Goal: Information Seeking & Learning: Learn about a topic

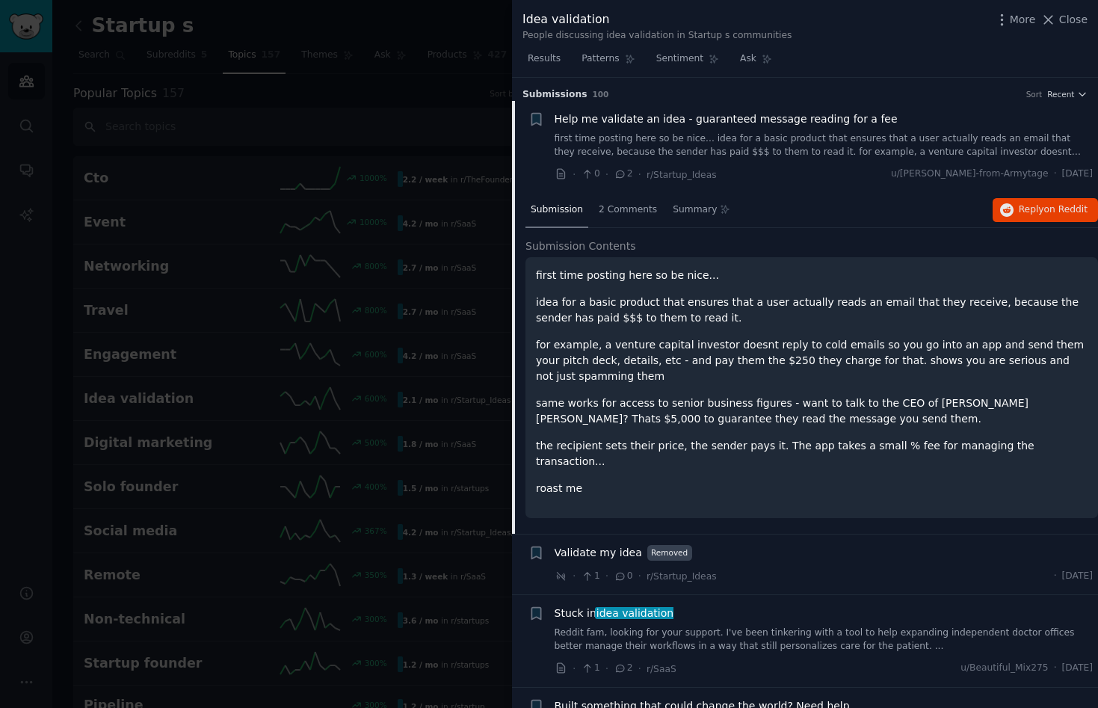
click at [416, 130] on div at bounding box center [549, 354] width 1098 height 708
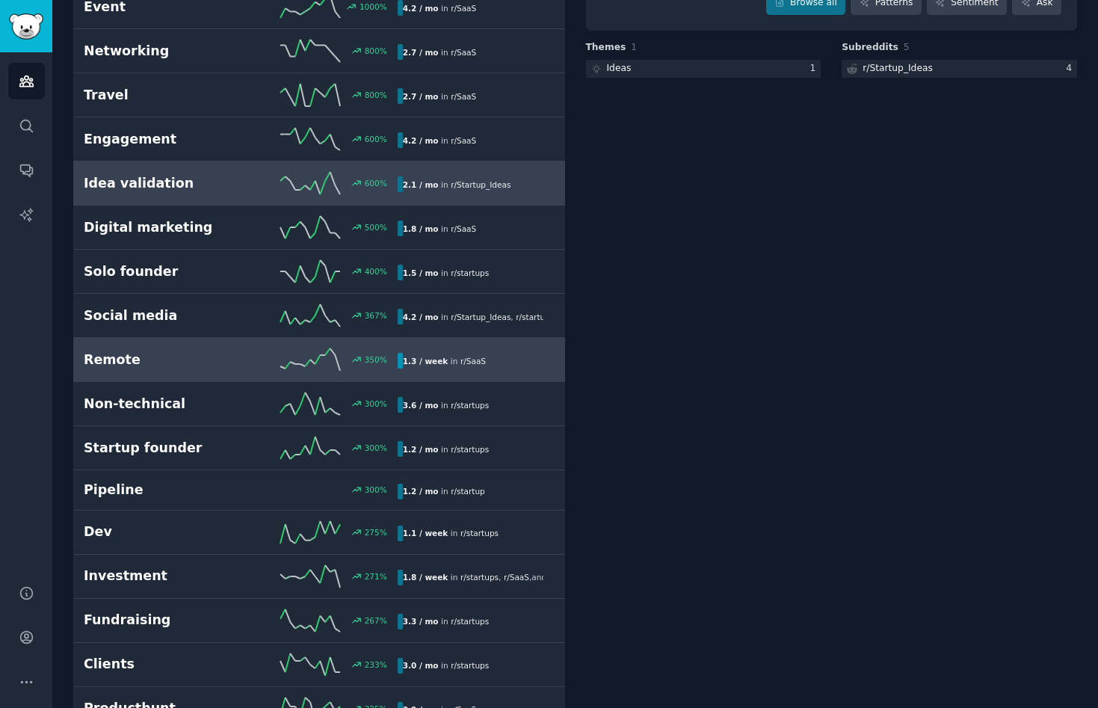
scroll to position [213, 0]
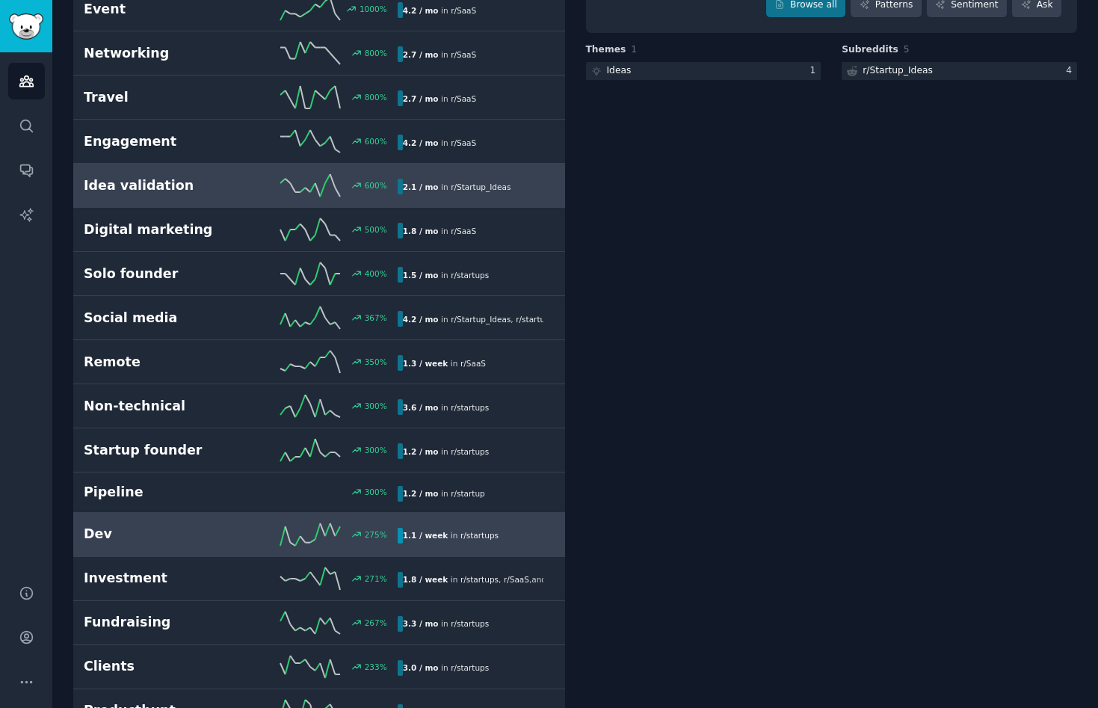
click at [135, 525] on h2 "Dev" at bounding box center [162, 534] width 157 height 19
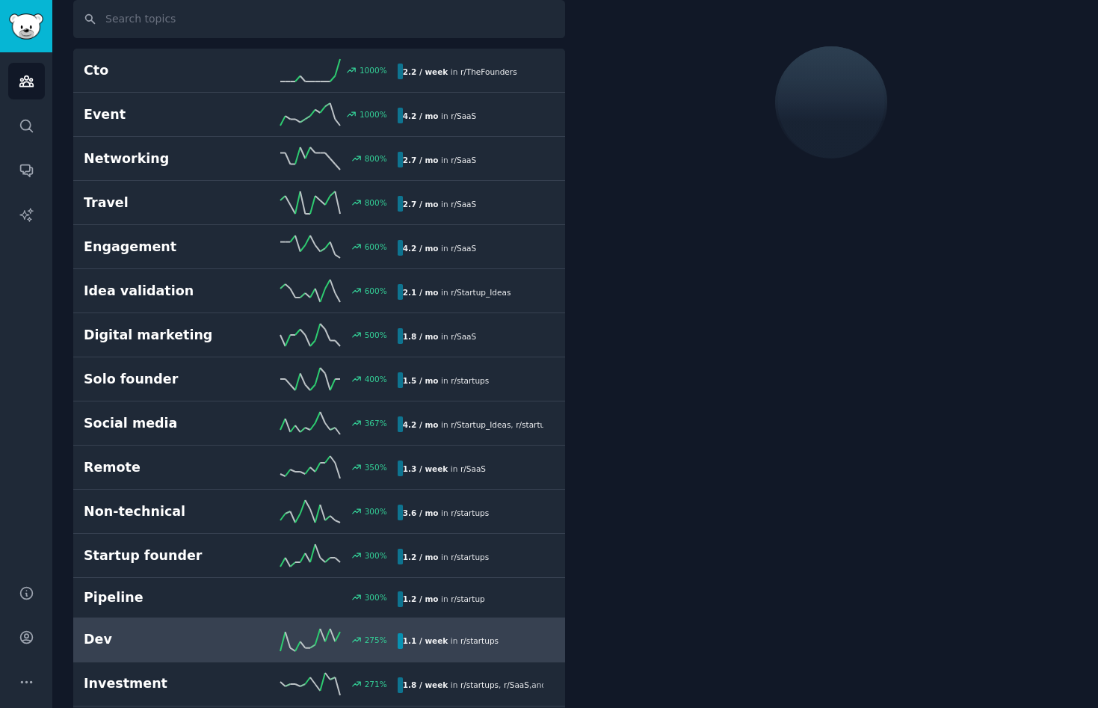
scroll to position [84, 0]
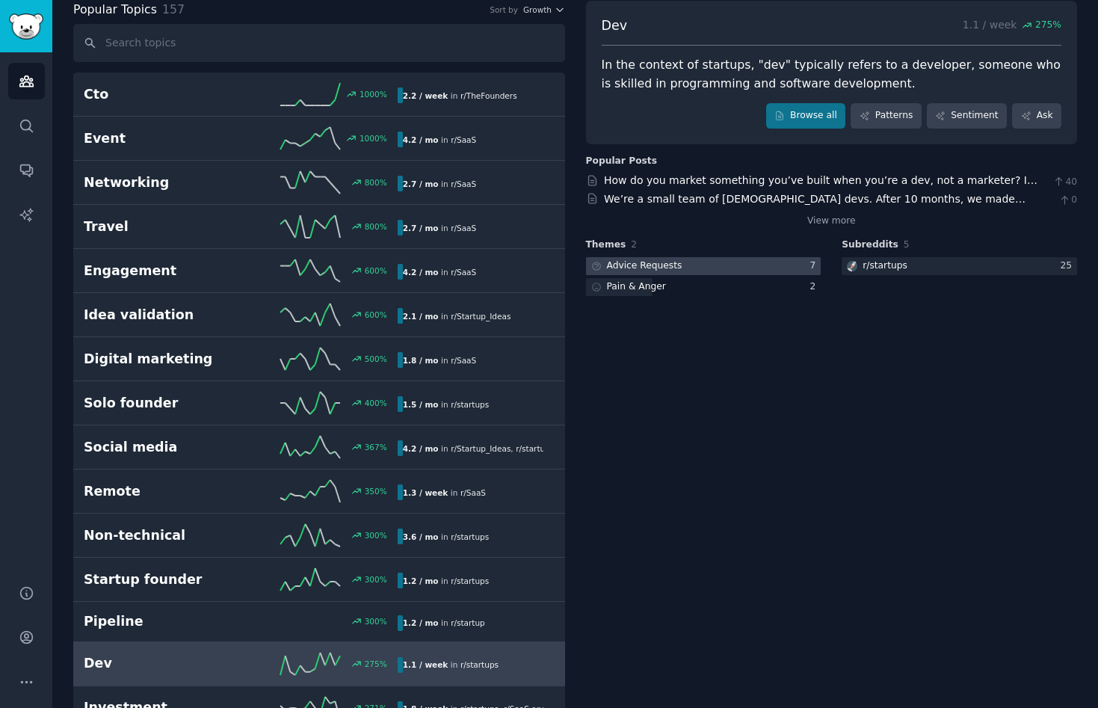
click at [679, 263] on div "Advice Requests" at bounding box center [635, 266] width 99 height 19
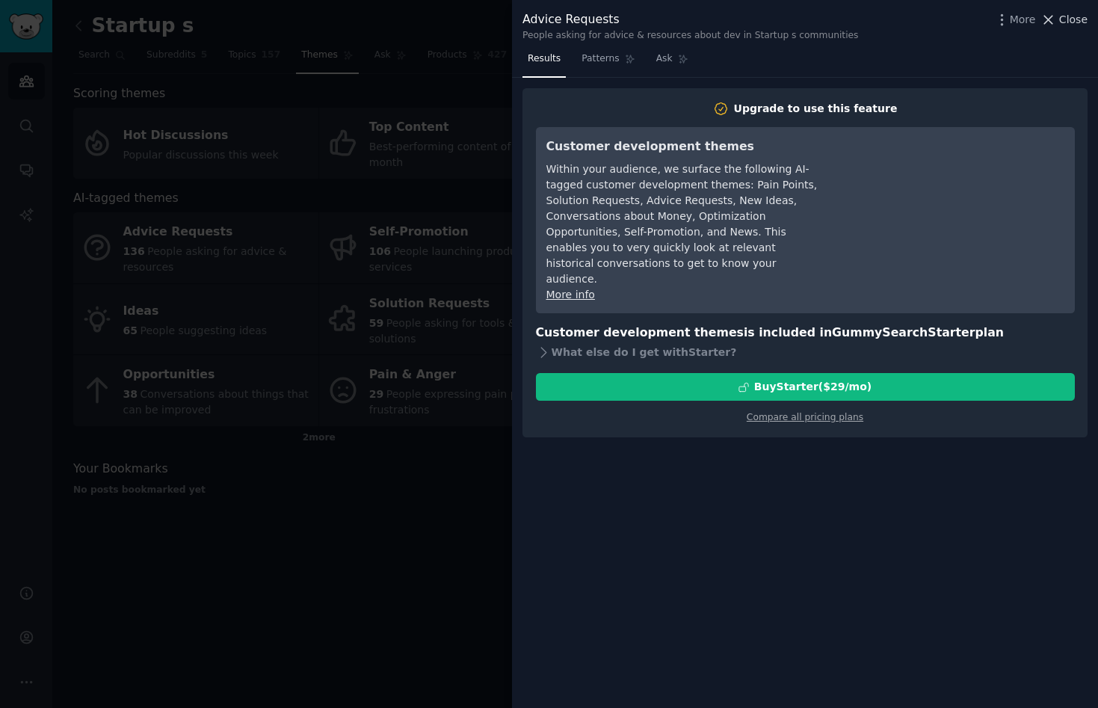
click at [1075, 19] on span "Close" at bounding box center [1073, 20] width 28 height 16
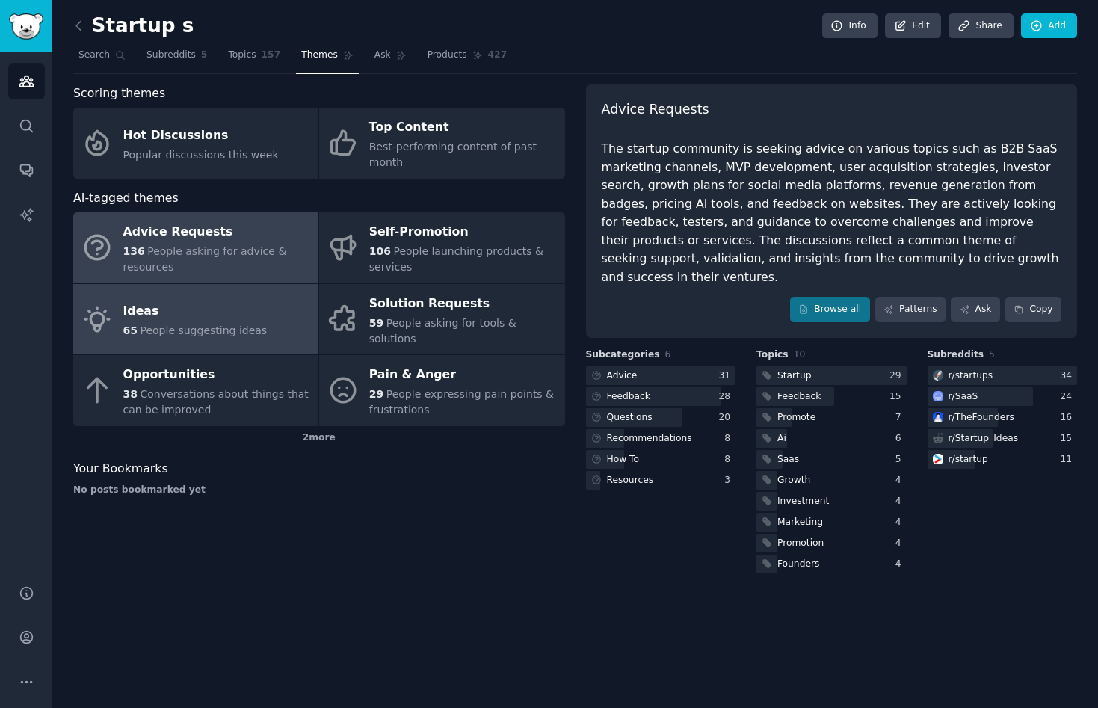
click at [174, 323] on div "65 People suggesting ideas" at bounding box center [195, 331] width 144 height 16
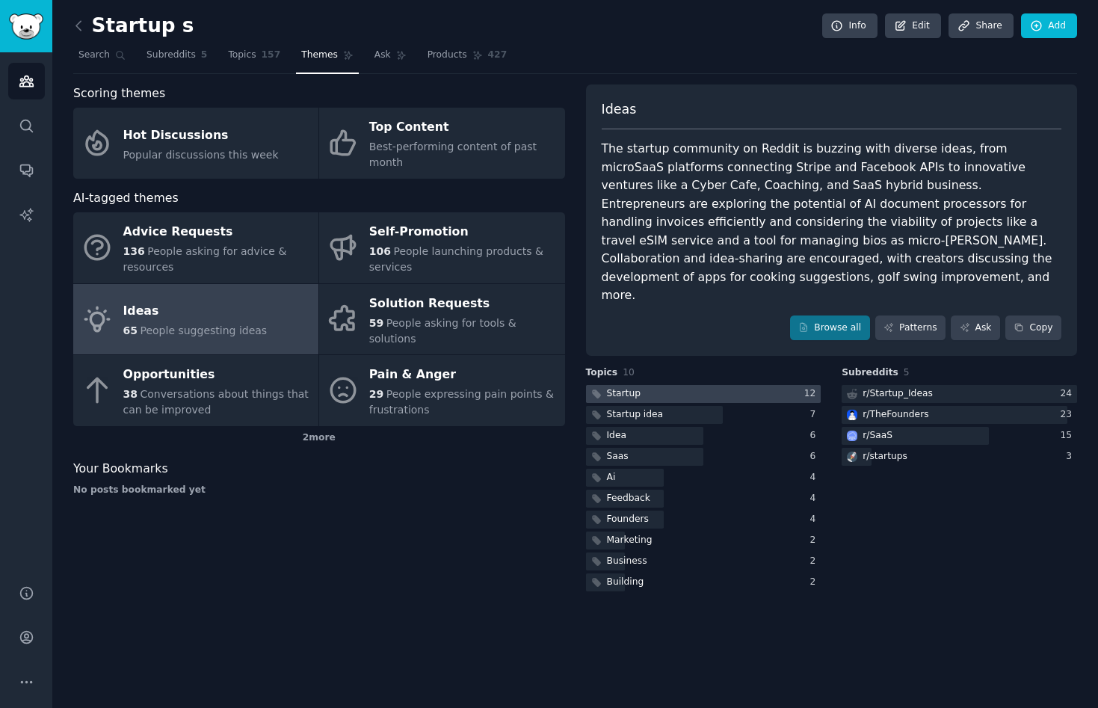
click at [645, 385] on div at bounding box center [703, 394] width 235 height 19
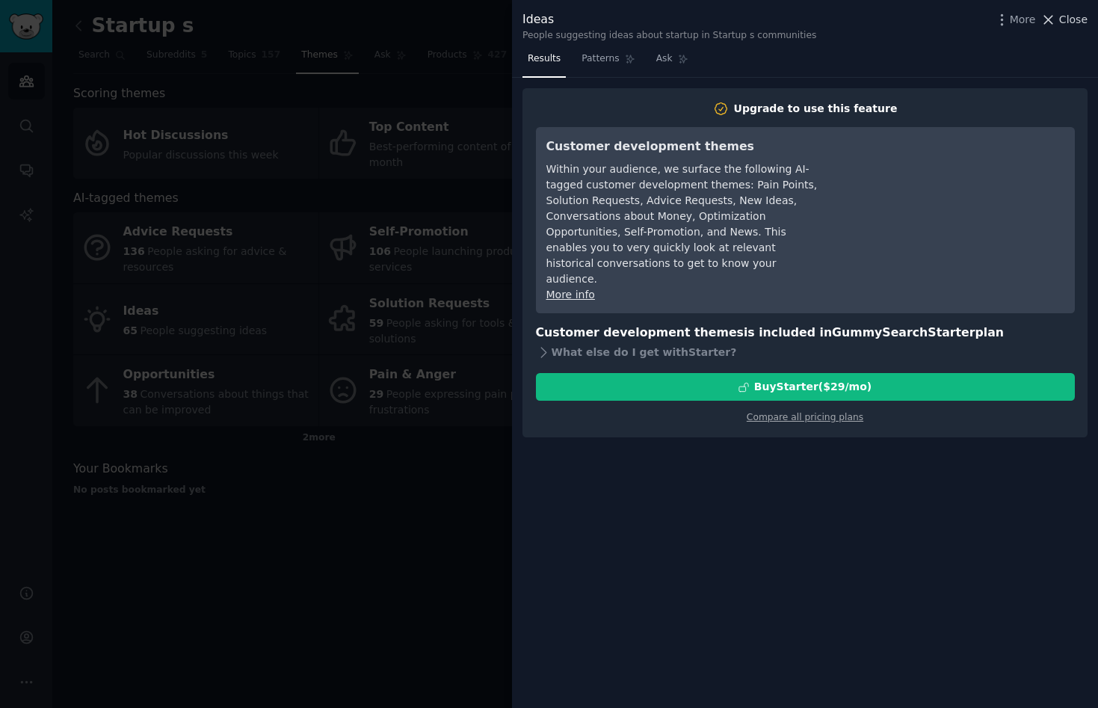
click at [1081, 21] on span "Close" at bounding box center [1073, 20] width 28 height 16
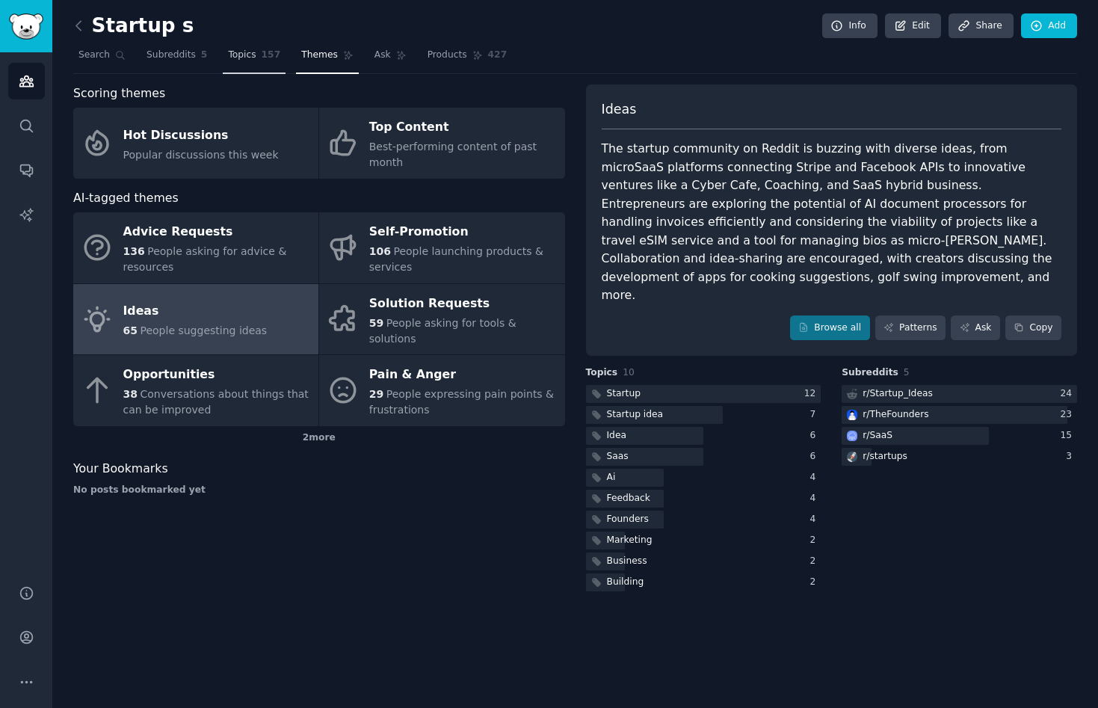
click at [244, 58] on span "Topics" at bounding box center [242, 55] width 28 height 13
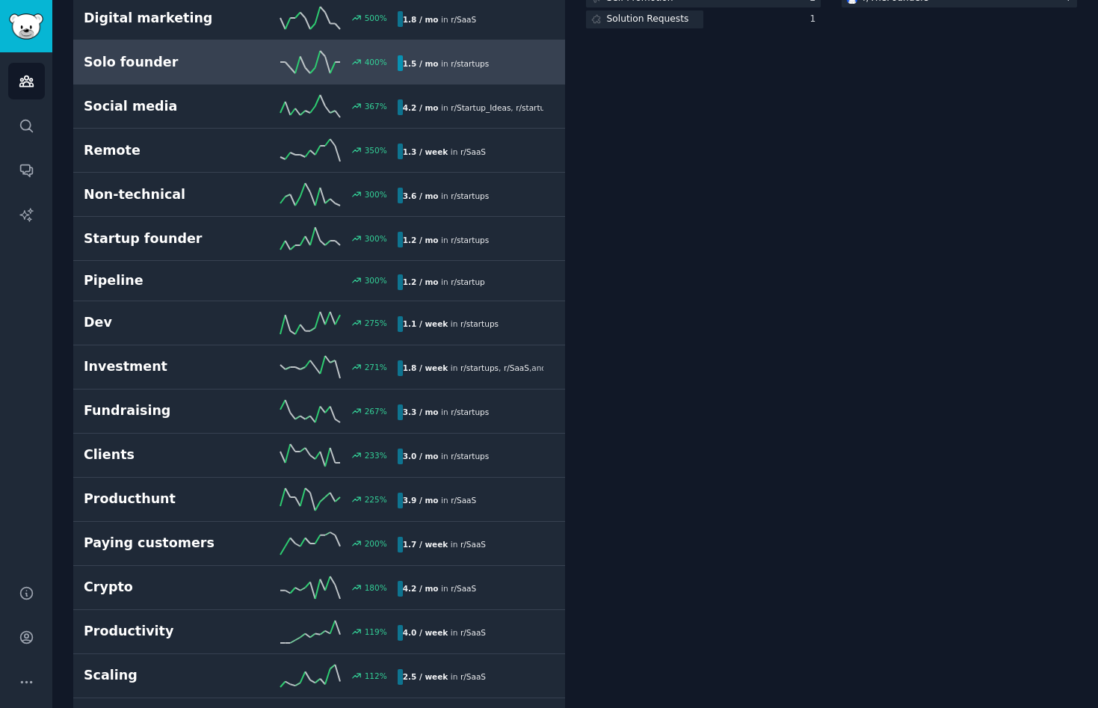
scroll to position [430, 0]
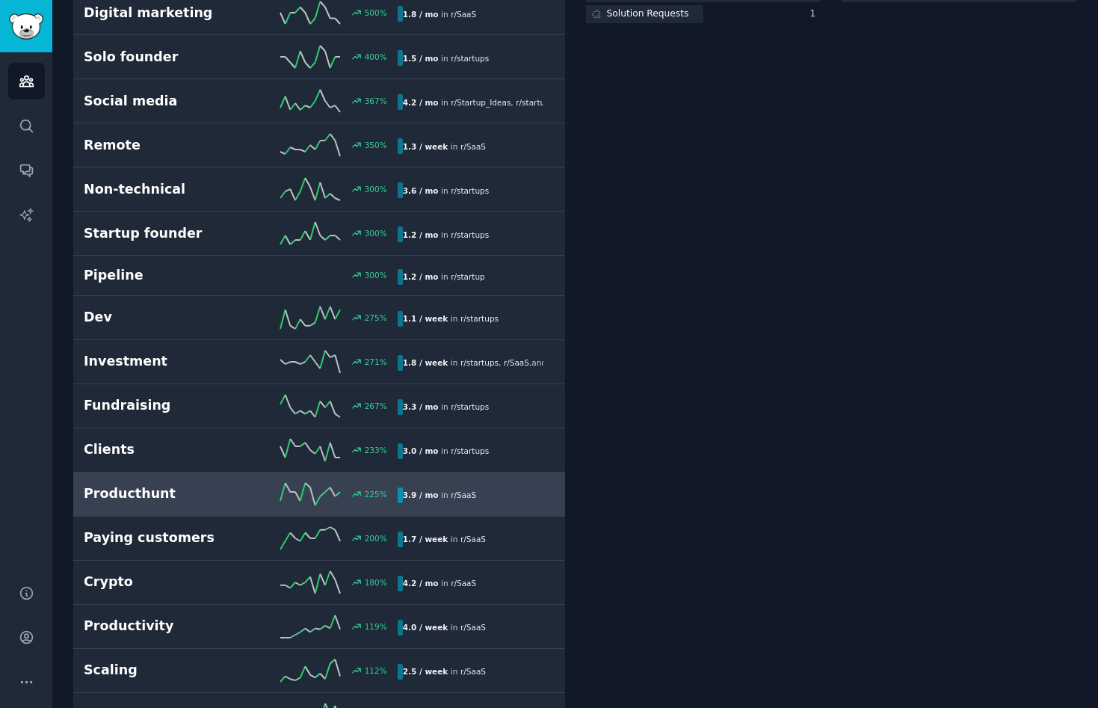
click at [161, 498] on h2 "Producthunt" at bounding box center [162, 493] width 157 height 19
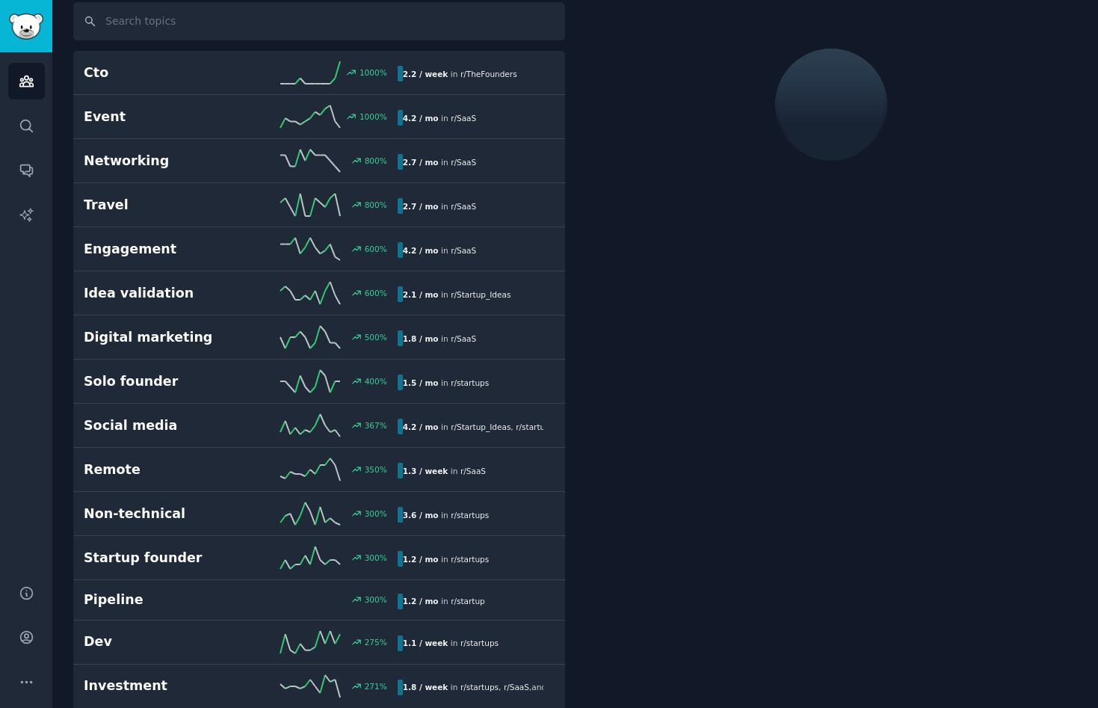
scroll to position [84, 0]
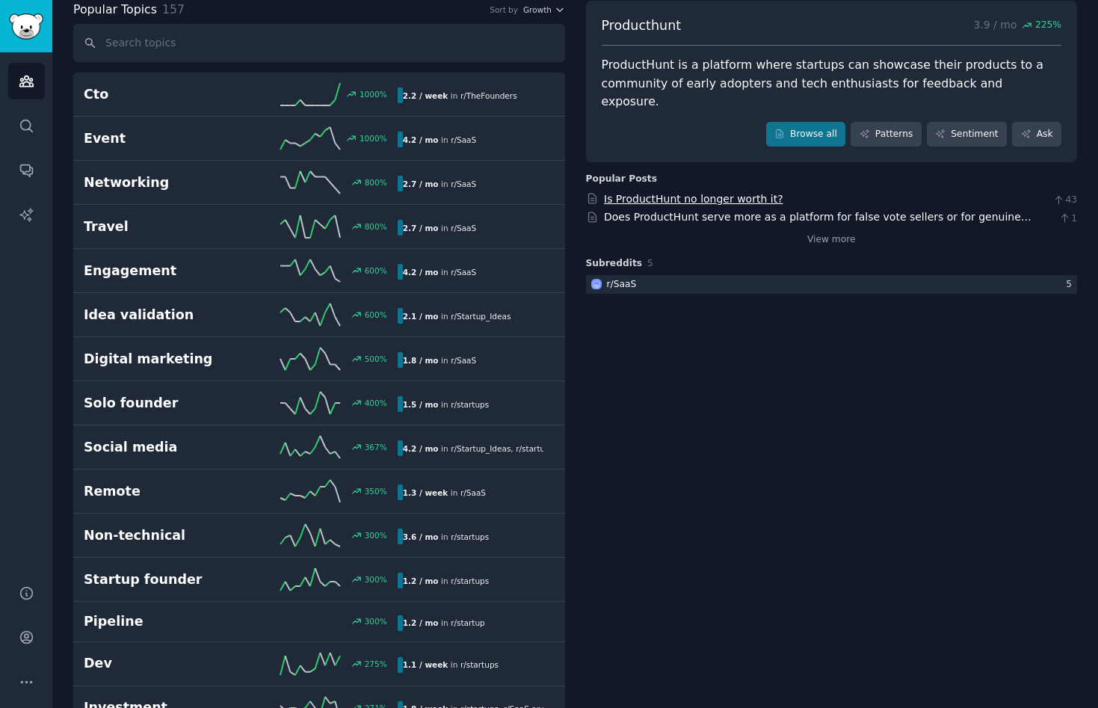
click at [657, 193] on link "Is ProductHunt no longer worth it?" at bounding box center [693, 199] width 179 height 12
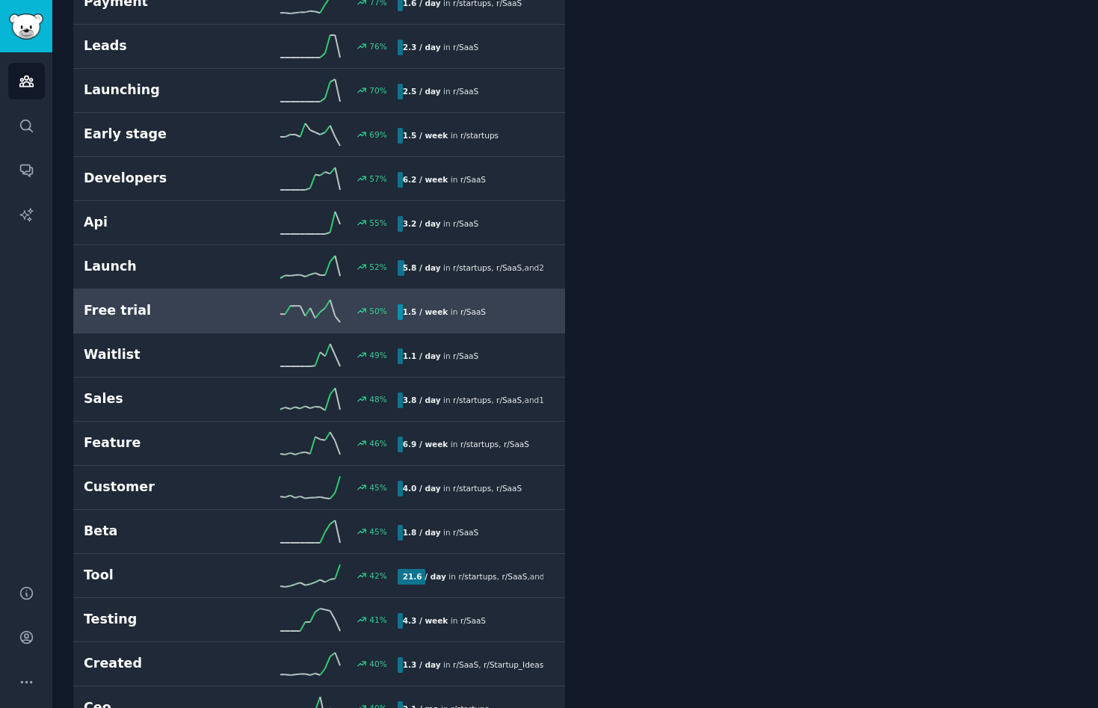
scroll to position [1689, 0]
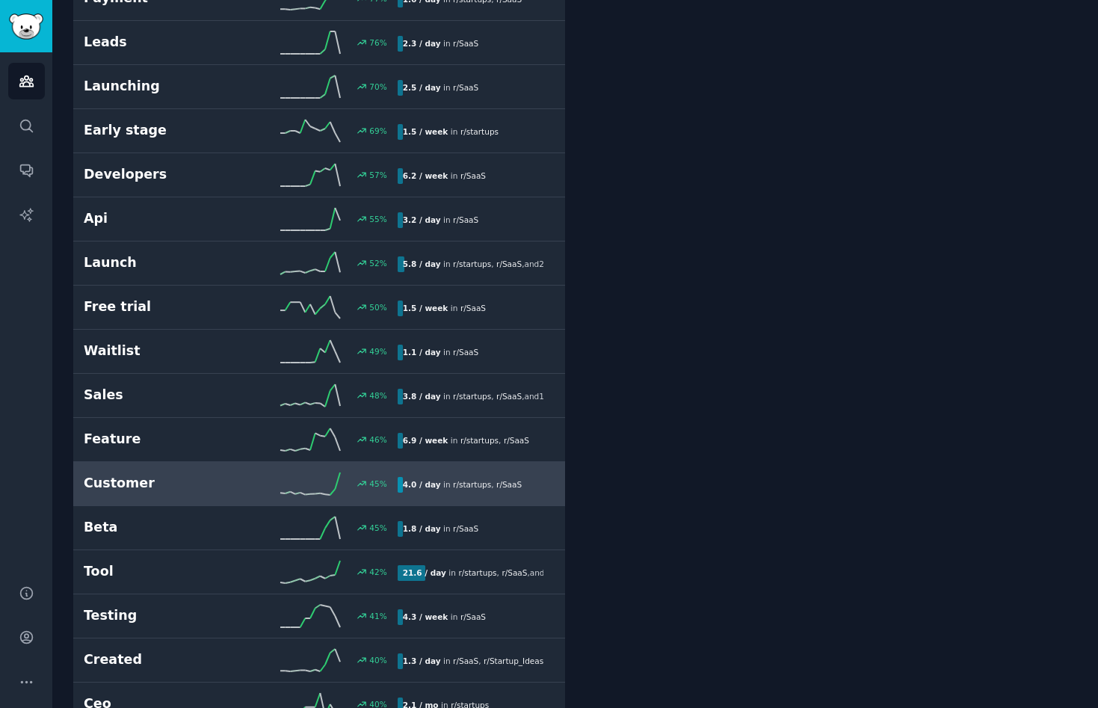
click at [151, 474] on h2 "Customer" at bounding box center [162, 483] width 157 height 19
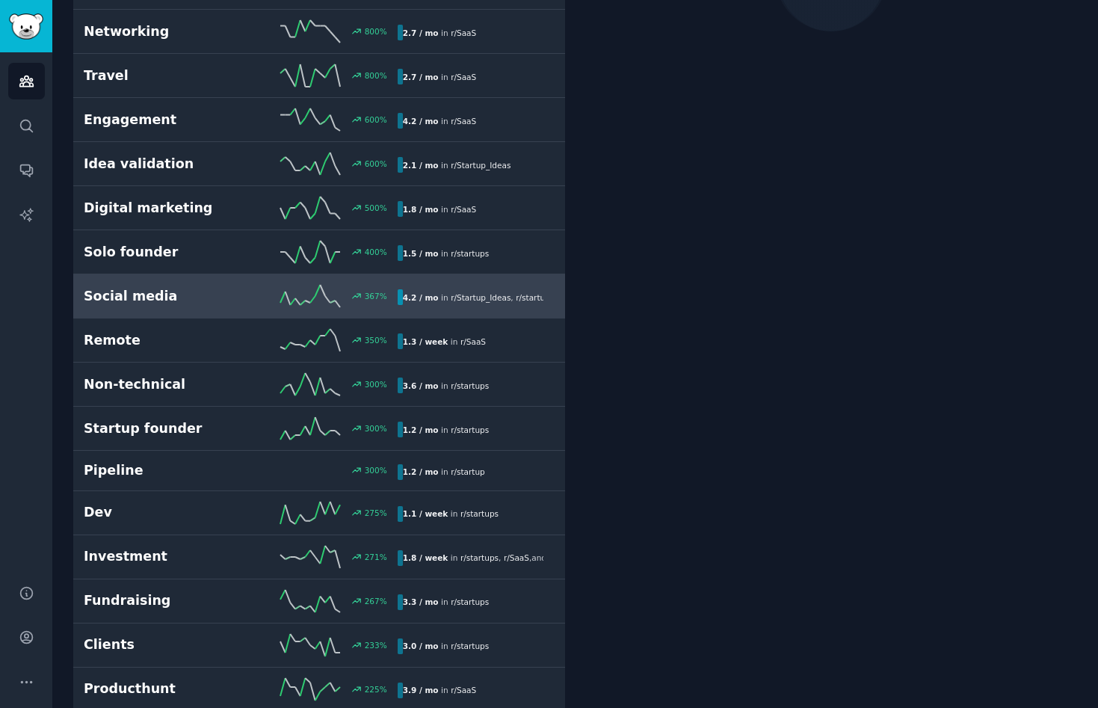
scroll to position [84, 0]
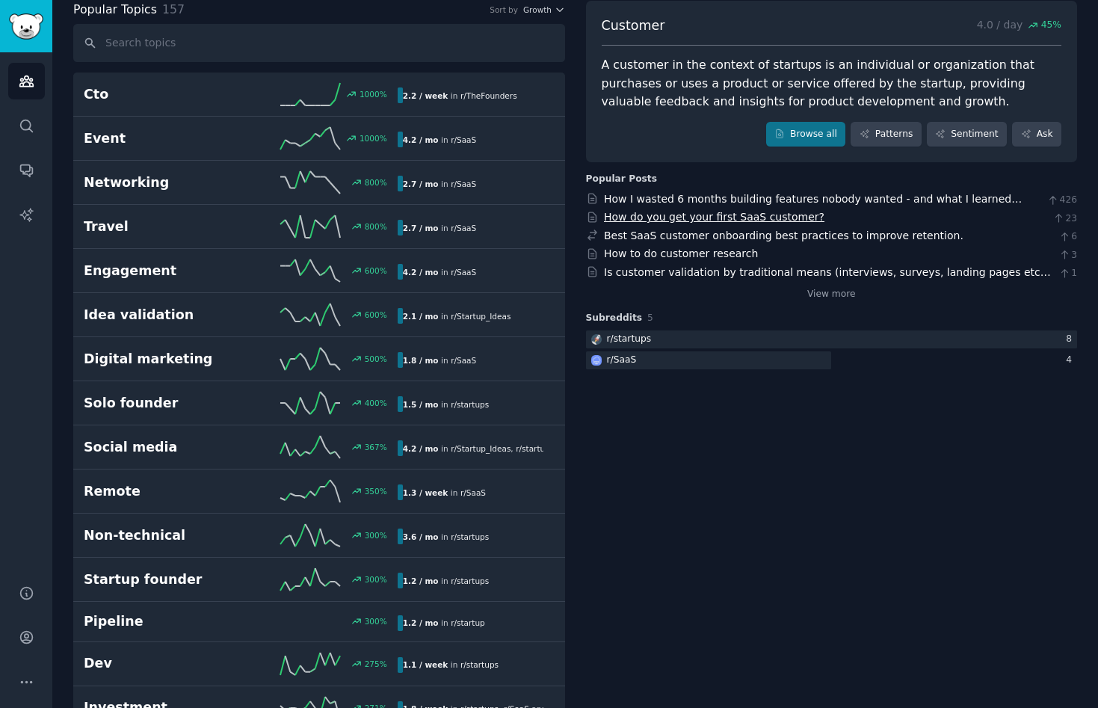
click at [727, 217] on link "How do you get your first SaaS customer?" at bounding box center [714, 217] width 220 height 12
